Goal: Task Accomplishment & Management: Manage account settings

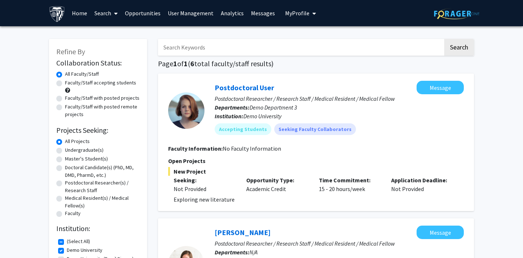
click at [290, 12] on span "My Profile" at bounding box center [297, 12] width 24 height 7
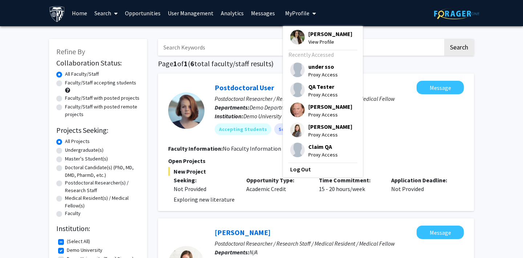
click at [179, 16] on link "User Management" at bounding box center [190, 12] width 53 height 25
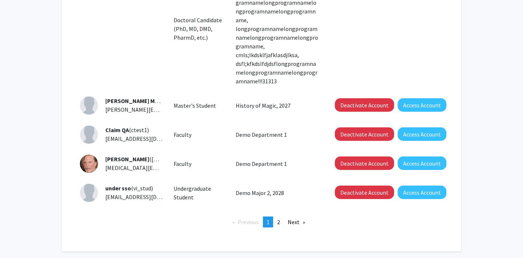
scroll to position [364, 0]
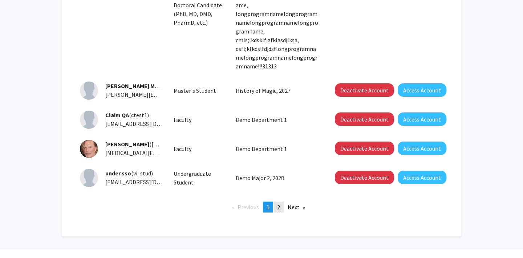
click at [277, 203] on span "2" at bounding box center [278, 206] width 3 height 7
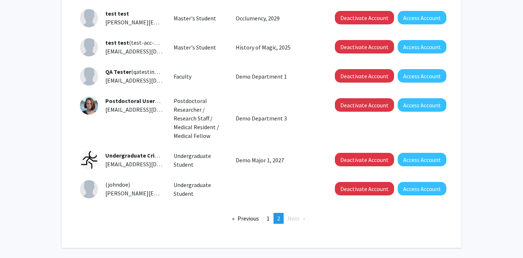
scroll to position [131, 0]
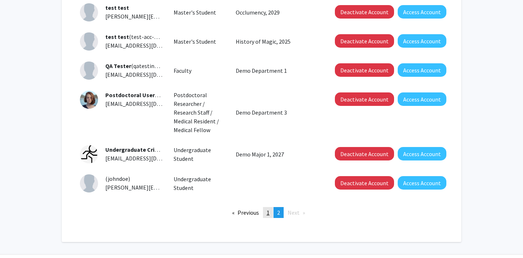
click at [269, 212] on span "1" at bounding box center [268, 211] width 3 height 7
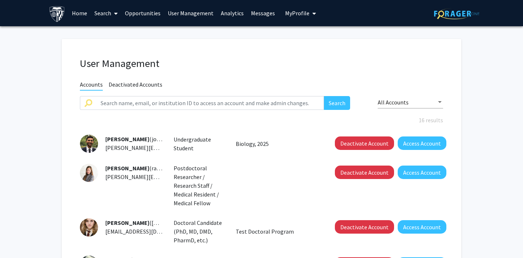
click at [296, 16] on span "My Profile" at bounding box center [297, 12] width 24 height 7
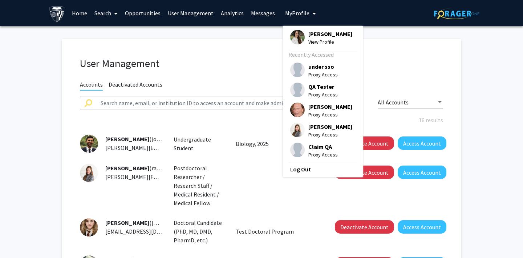
click at [247, 171] on div "[PERSON_NAME] ([PERSON_NAME]) [PERSON_NAME][EMAIL_ADDRESS][PERSON_NAME][DOMAIN_…" at bounding box center [261, 185] width 374 height 44
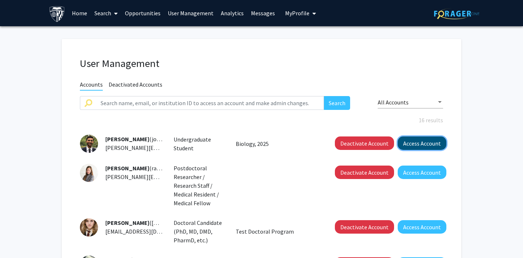
click at [416, 138] on button "Access Account" at bounding box center [422, 142] width 49 height 13
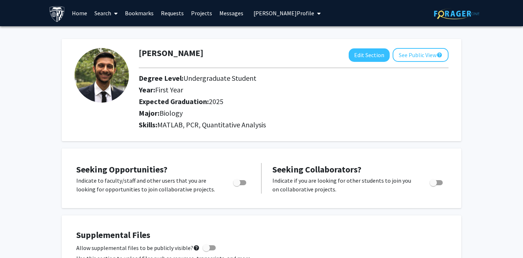
click at [103, 17] on link "Search" at bounding box center [106, 12] width 31 height 25
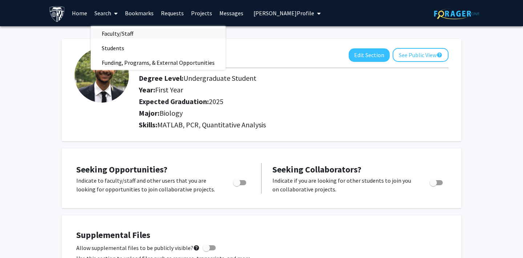
click at [117, 35] on span "Faculty/Staff" at bounding box center [117, 33] width 53 height 15
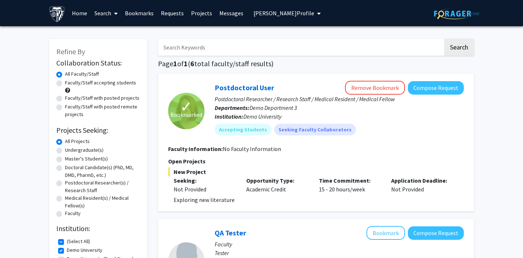
click at [143, 11] on link "Bookmarks" at bounding box center [139, 12] width 36 height 25
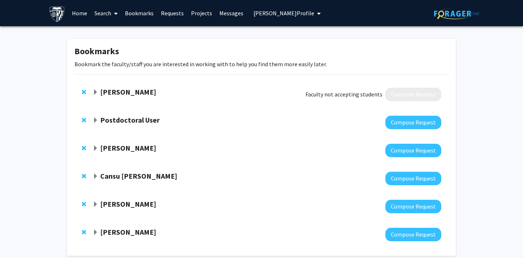
click at [175, 17] on link "Requests" at bounding box center [172, 12] width 30 height 25
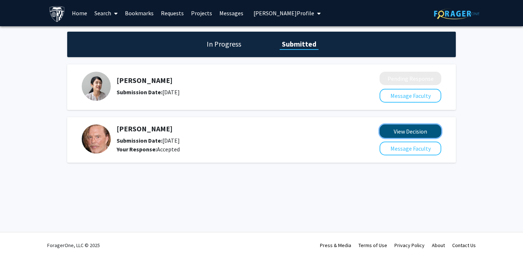
click at [404, 134] on button "View Decision" at bounding box center [411, 130] width 62 height 13
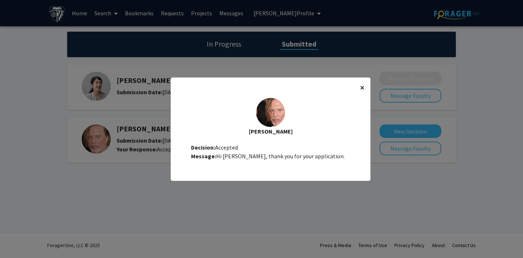
click at [364, 88] on span "×" at bounding box center [362, 87] width 5 height 11
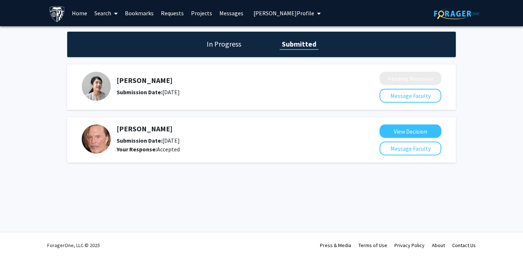
click at [105, 14] on link "Search" at bounding box center [106, 12] width 31 height 25
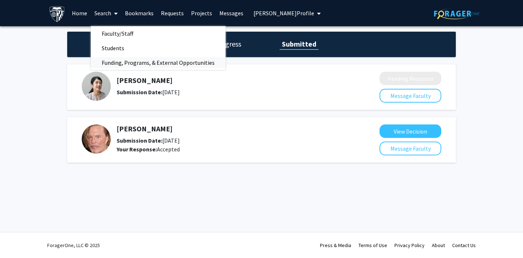
click at [122, 64] on span "Funding, Programs, & External Opportunities" at bounding box center [158, 62] width 135 height 15
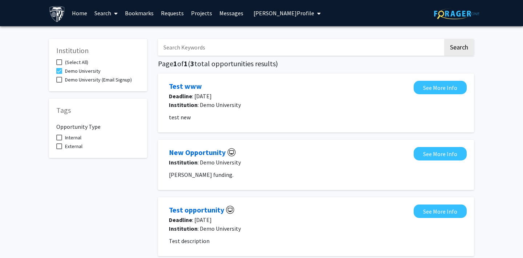
click at [79, 15] on link "Home" at bounding box center [79, 12] width 23 height 25
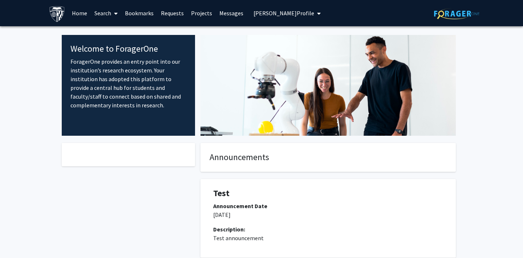
click at [105, 11] on link "Search" at bounding box center [106, 12] width 31 height 25
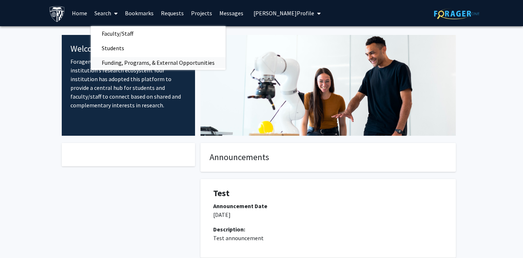
click at [123, 62] on span "Funding, Programs, & External Opportunities" at bounding box center [158, 62] width 135 height 15
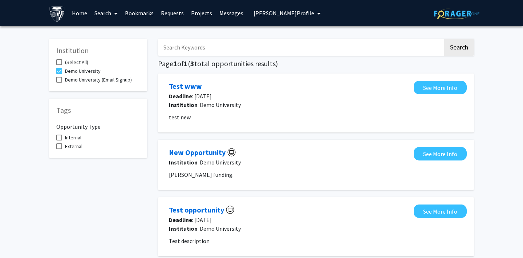
click at [274, 13] on span "[PERSON_NAME] Profile" at bounding box center [284, 12] width 61 height 7
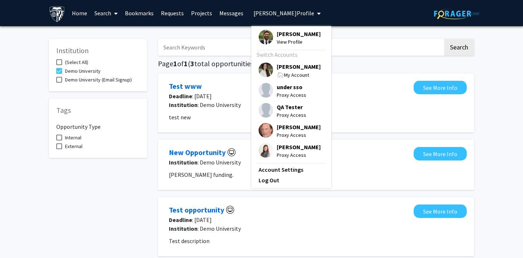
click at [264, 129] on img at bounding box center [266, 130] width 15 height 15
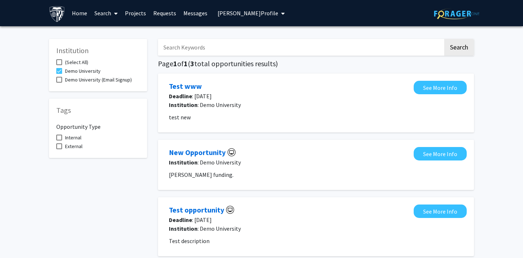
click at [259, 14] on span "[PERSON_NAME] Profile" at bounding box center [248, 12] width 61 height 7
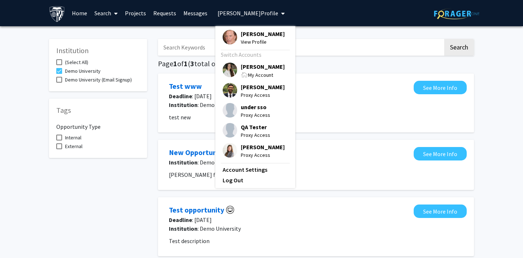
click at [248, 40] on span "View Profile" at bounding box center [263, 42] width 44 height 8
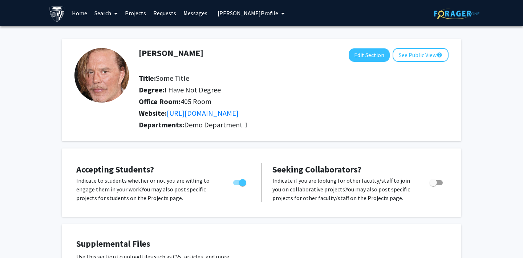
click at [228, 14] on span "[PERSON_NAME] Profile" at bounding box center [248, 12] width 61 height 7
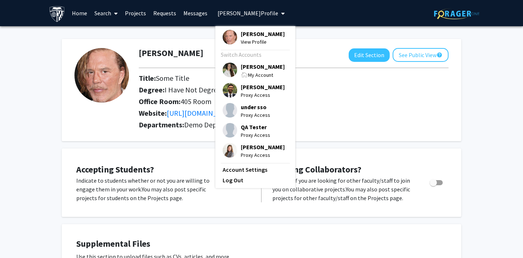
click at [224, 70] on img at bounding box center [230, 69] width 15 height 15
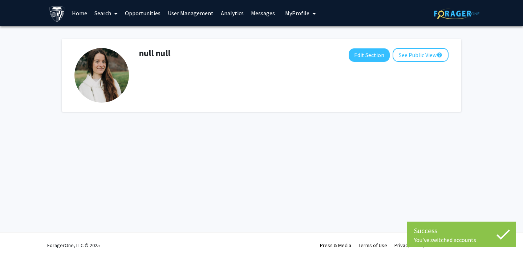
click at [188, 15] on link "User Management" at bounding box center [190, 12] width 53 height 25
